Goal: Task Accomplishment & Management: Use online tool/utility

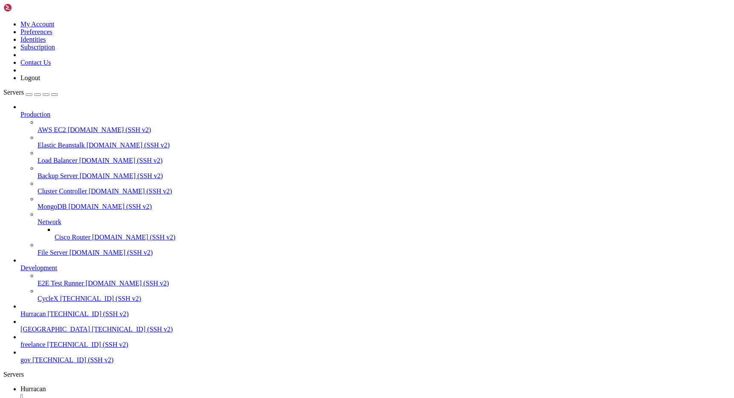
scroll to position [127, 0]
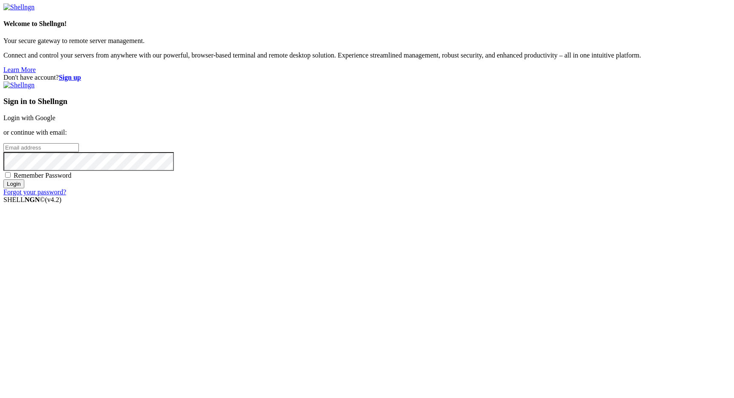
click at [55, 122] on link "Login with Google" at bounding box center [29, 117] width 52 height 7
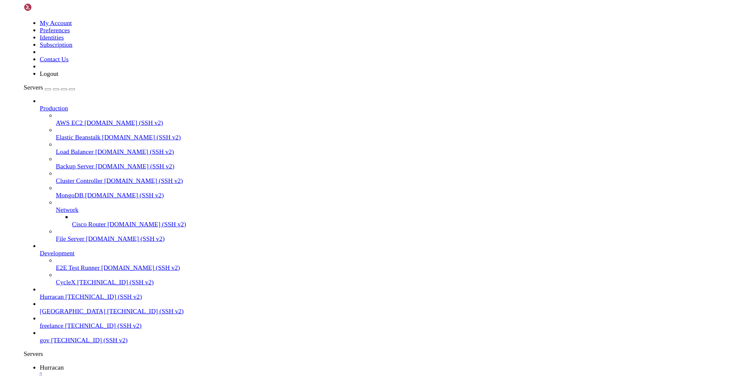
scroll to position [127, 0]
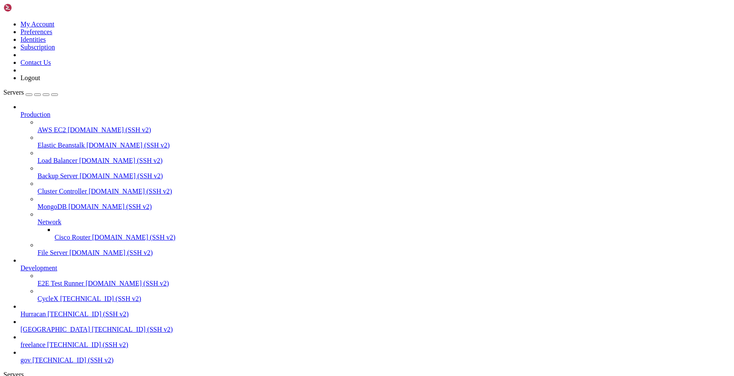
type input "/home/admin/shops/[PERSON_NAME]"
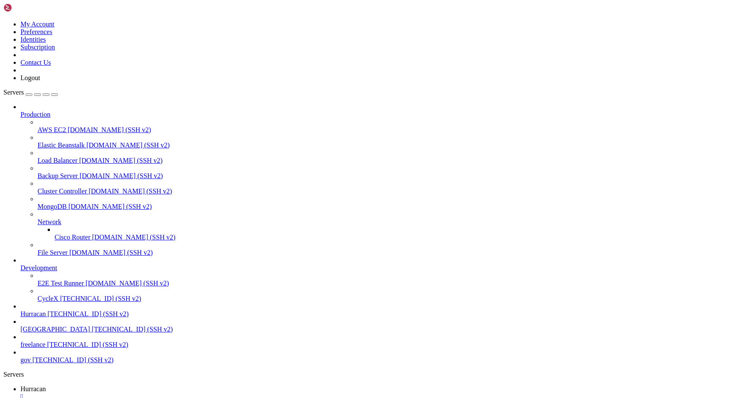
scroll to position [5301, 0]
